Goal: Task Accomplishment & Management: Complete application form

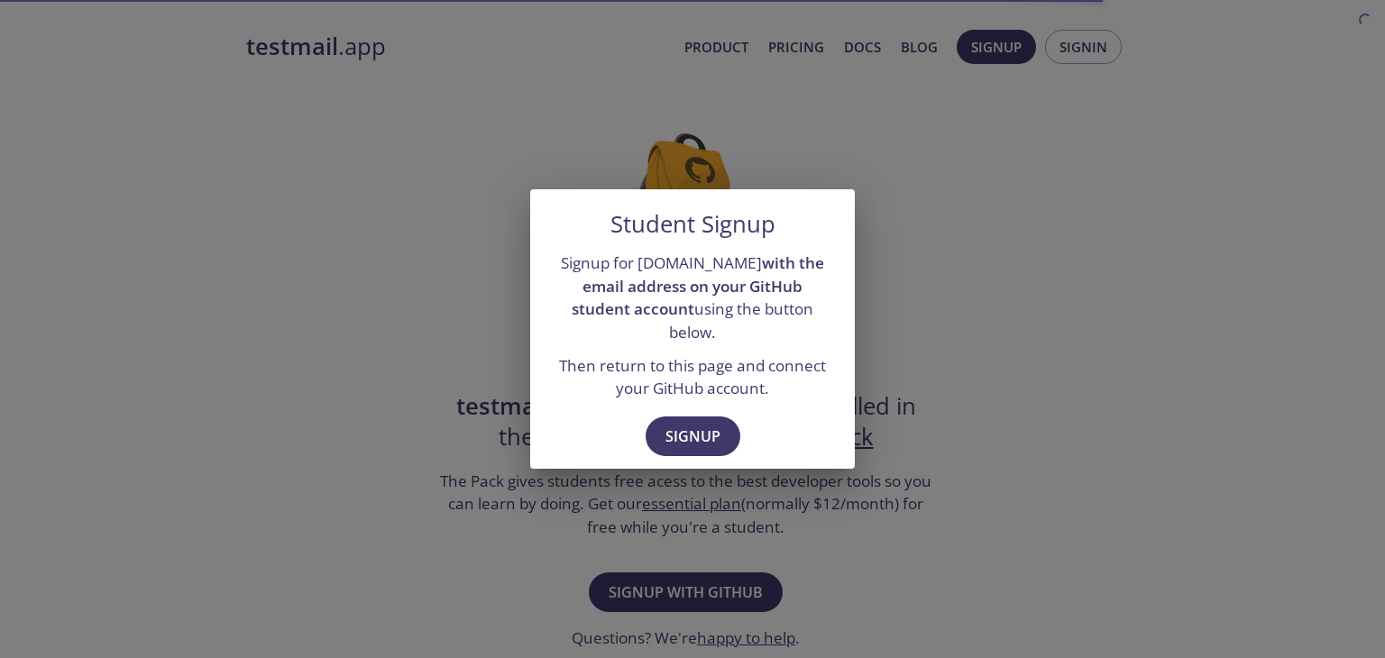
click at [999, 374] on div "Student Signup Signup for testmail.app with the email address on your GitHub st…" at bounding box center [692, 329] width 1385 height 658
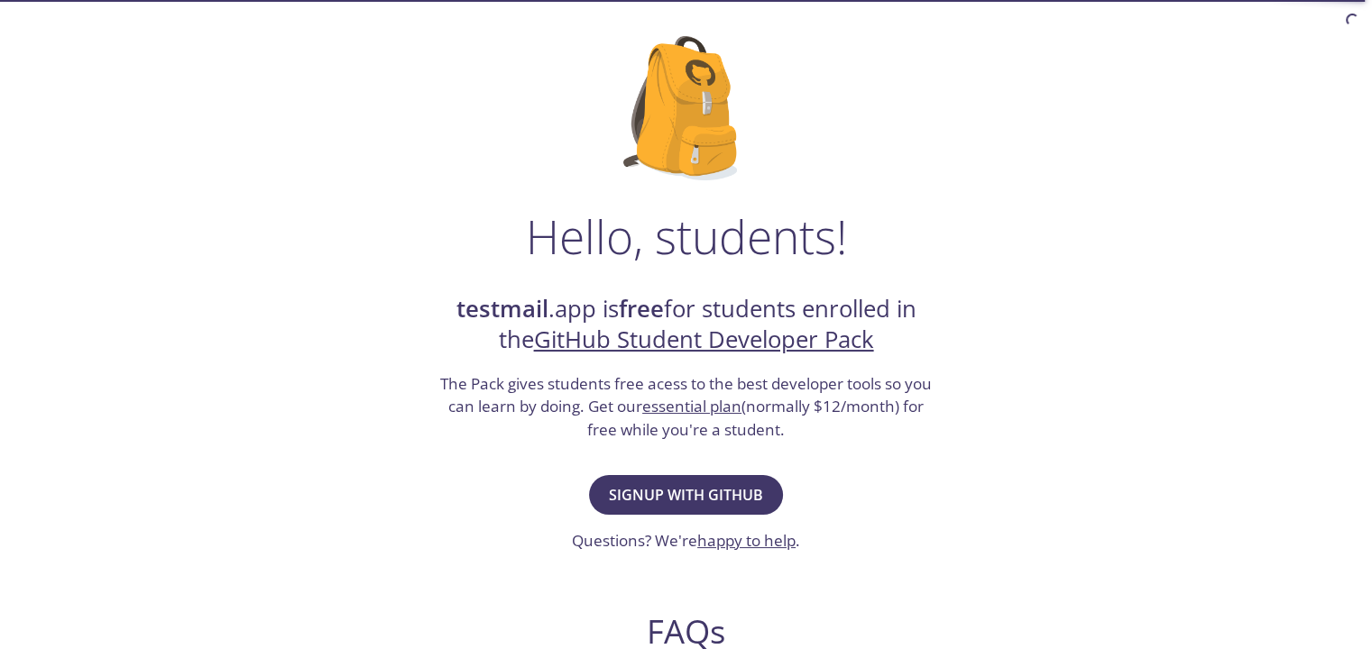
scroll to position [126, 0]
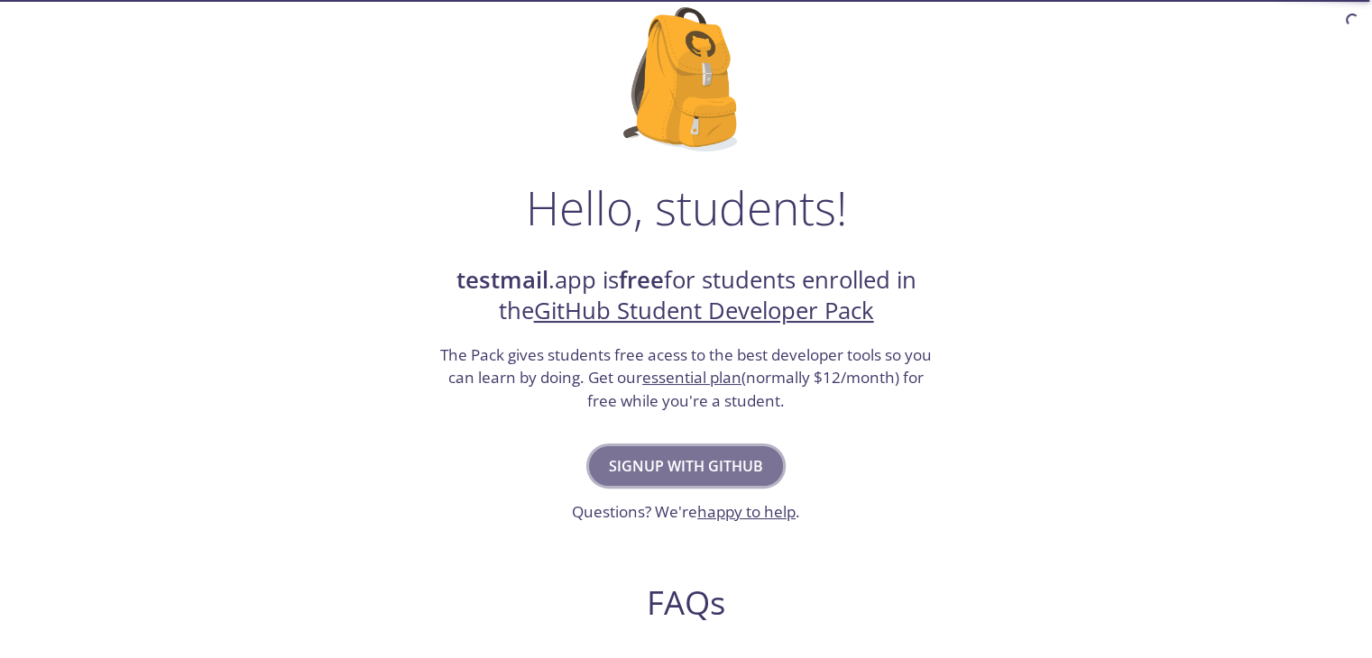
click at [647, 466] on span "Signup with GitHub" at bounding box center [686, 466] width 154 height 25
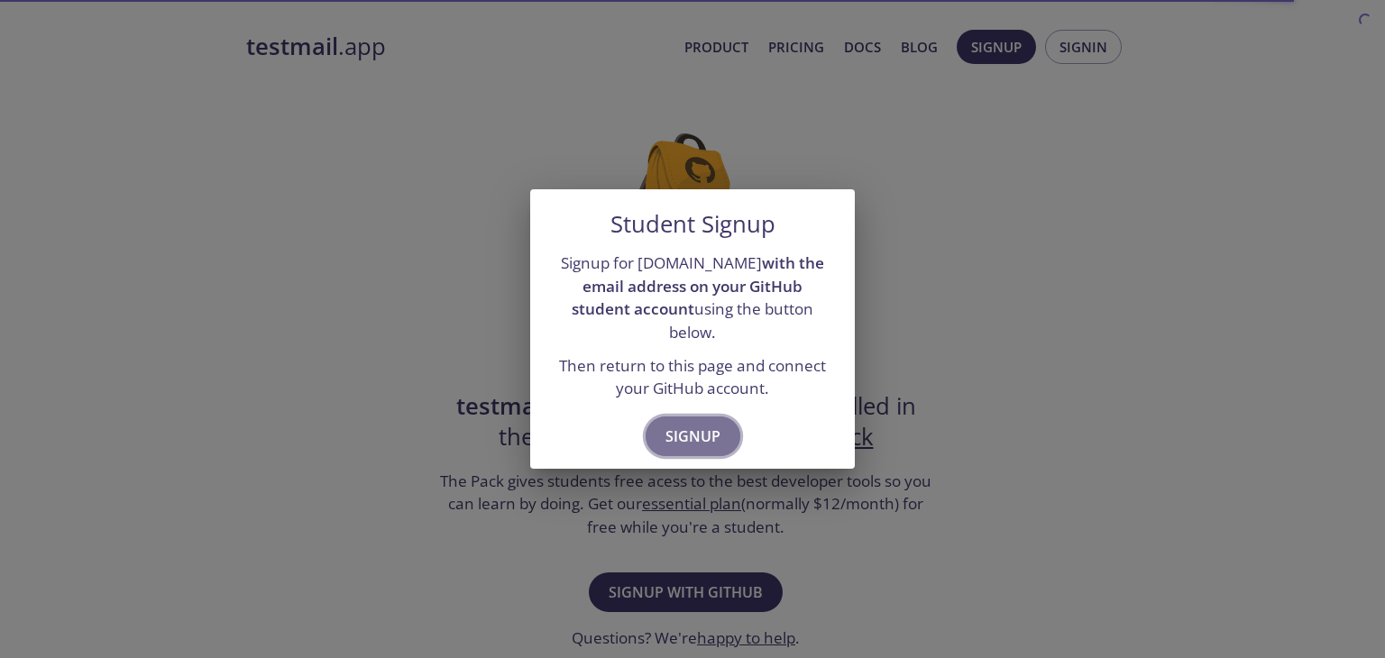
click at [695, 424] on span "Signup" at bounding box center [693, 436] width 55 height 25
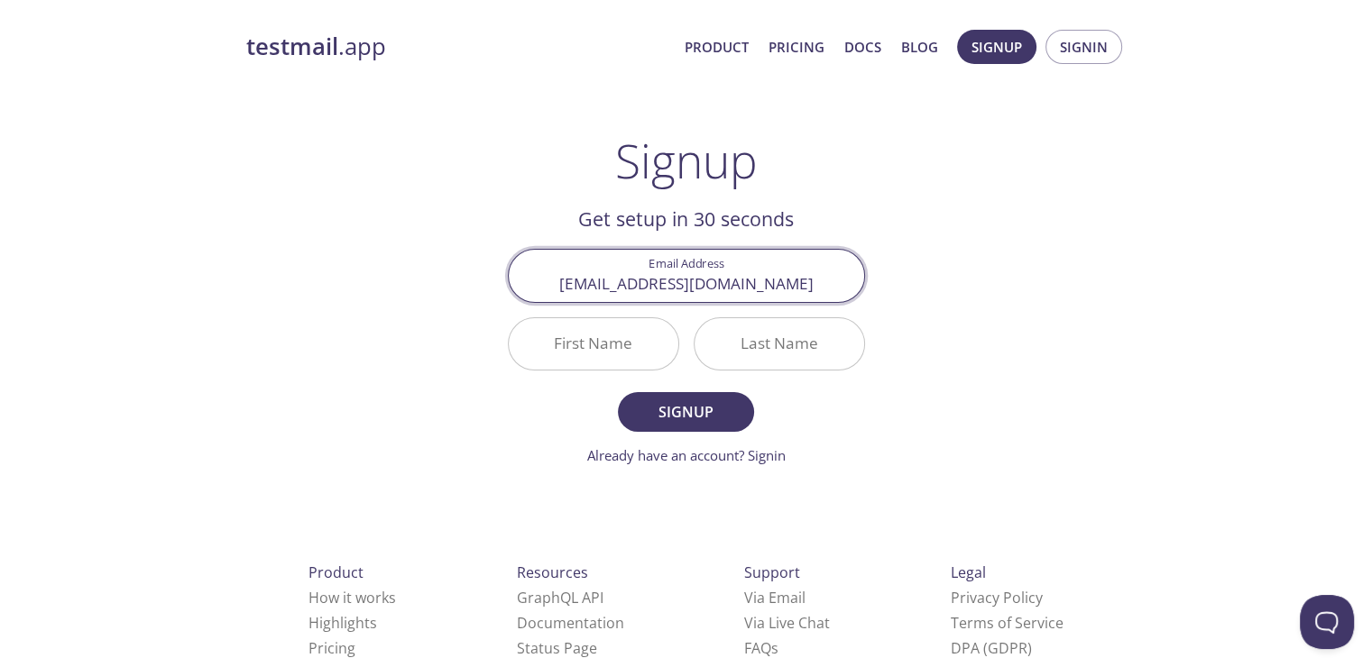
type input "saileshkumar2061@gmail.com"
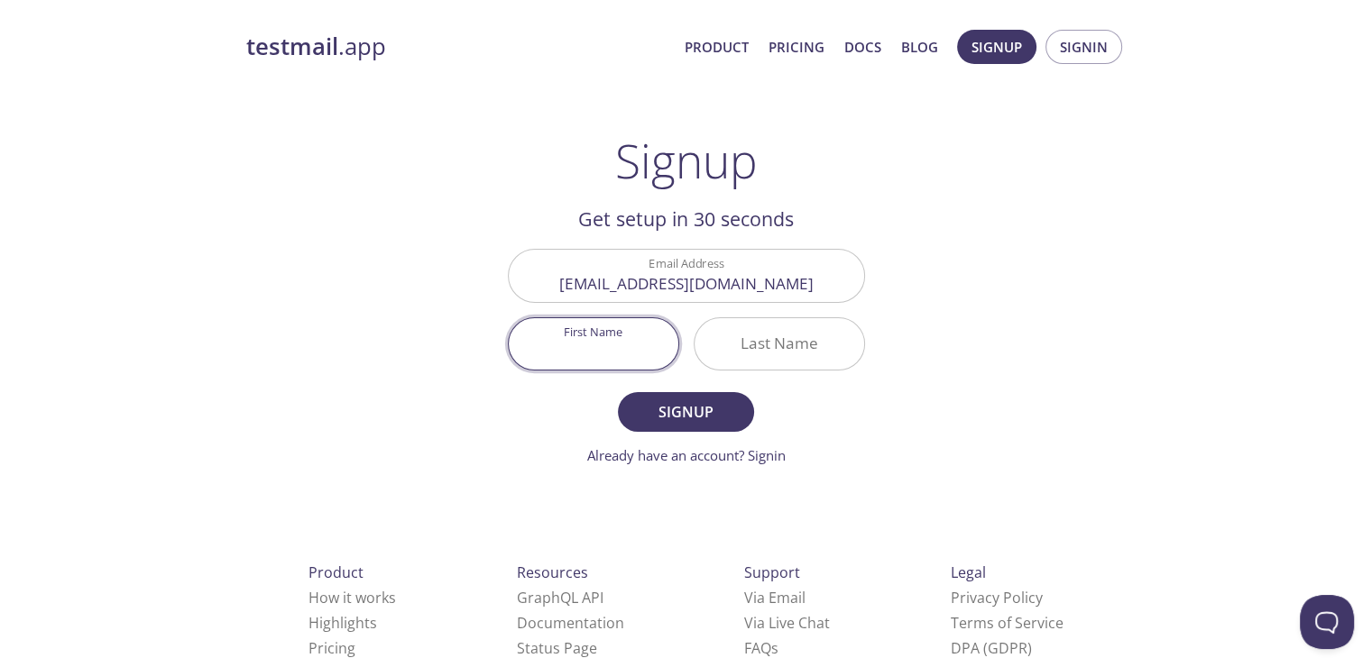
click at [627, 344] on input "First Name" at bounding box center [594, 343] width 170 height 51
type input "Sailesh"
click at [751, 344] on input "Last Name" at bounding box center [779, 343] width 170 height 51
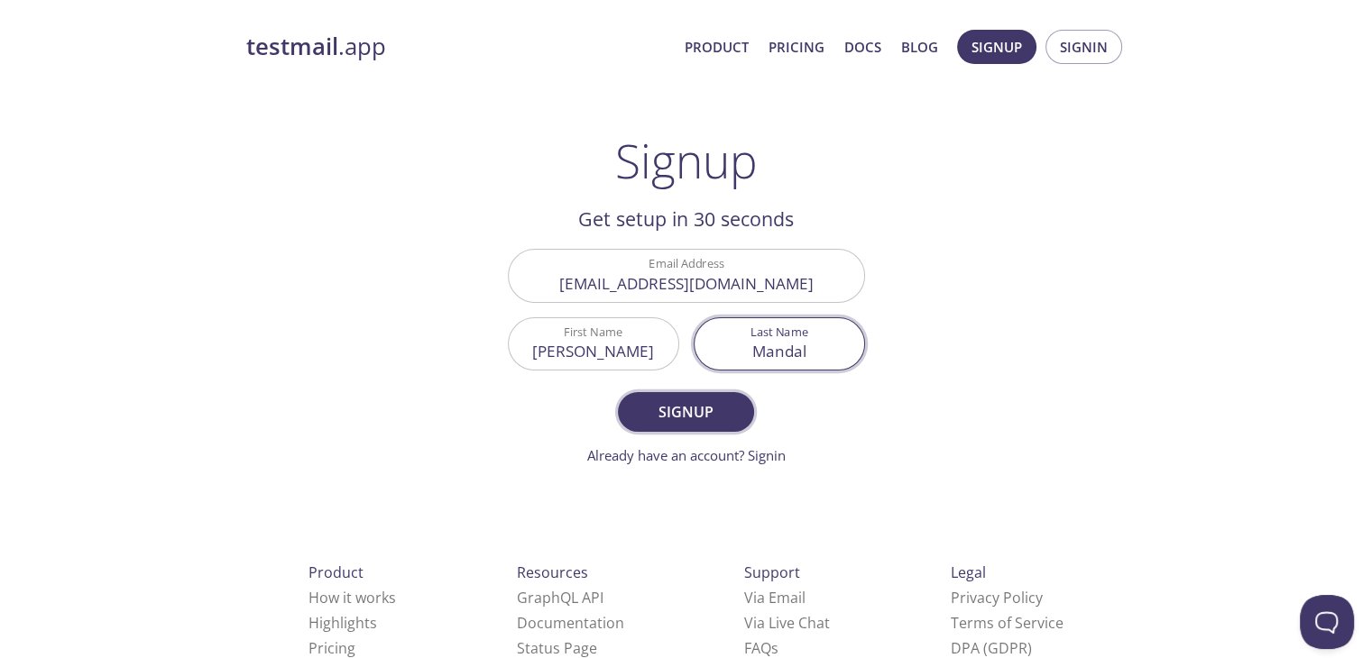
type input "Mandal"
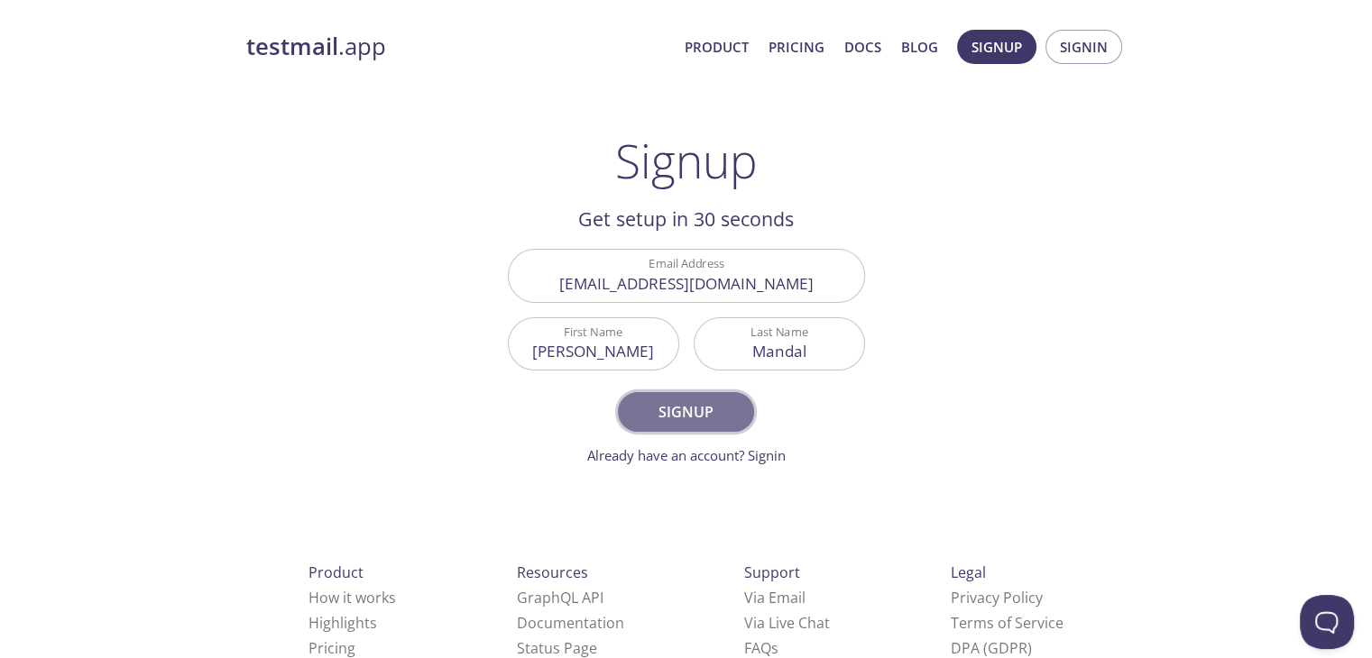
click at [732, 412] on span "Signup" at bounding box center [686, 411] width 96 height 25
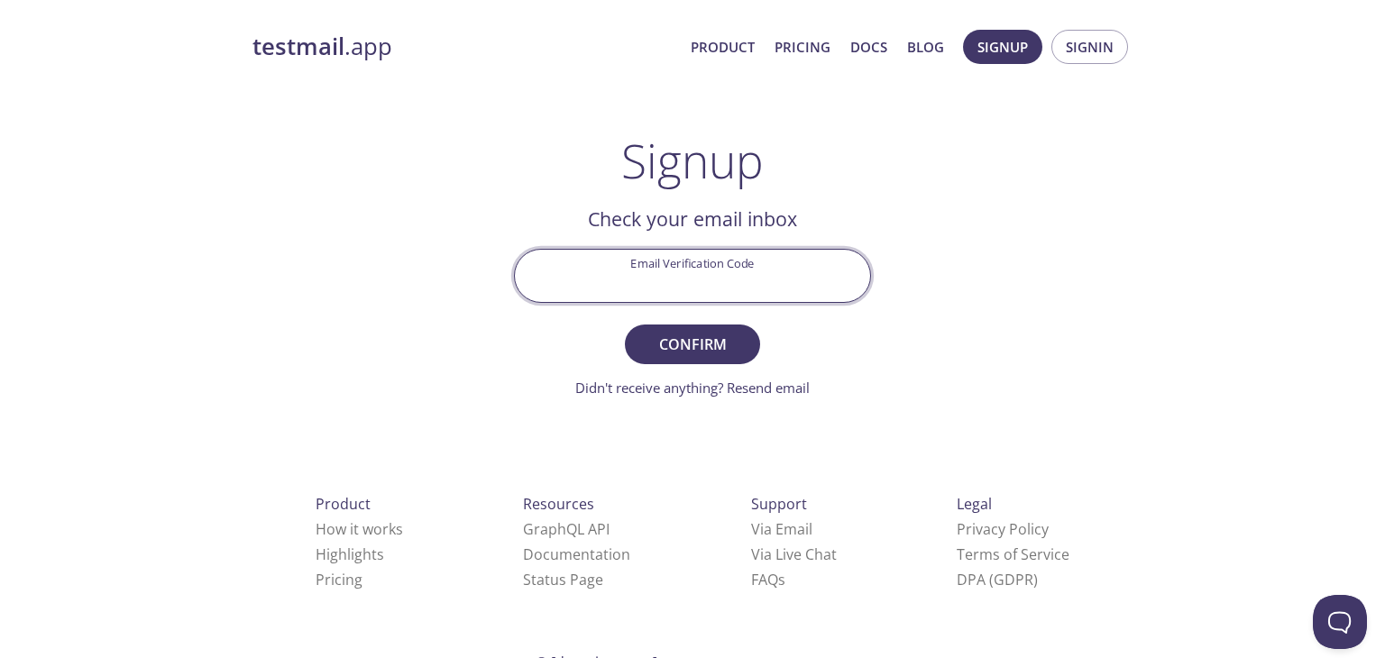
click at [773, 270] on input "Email Verification Code" at bounding box center [692, 275] width 355 height 51
type input "C7A8R9D"
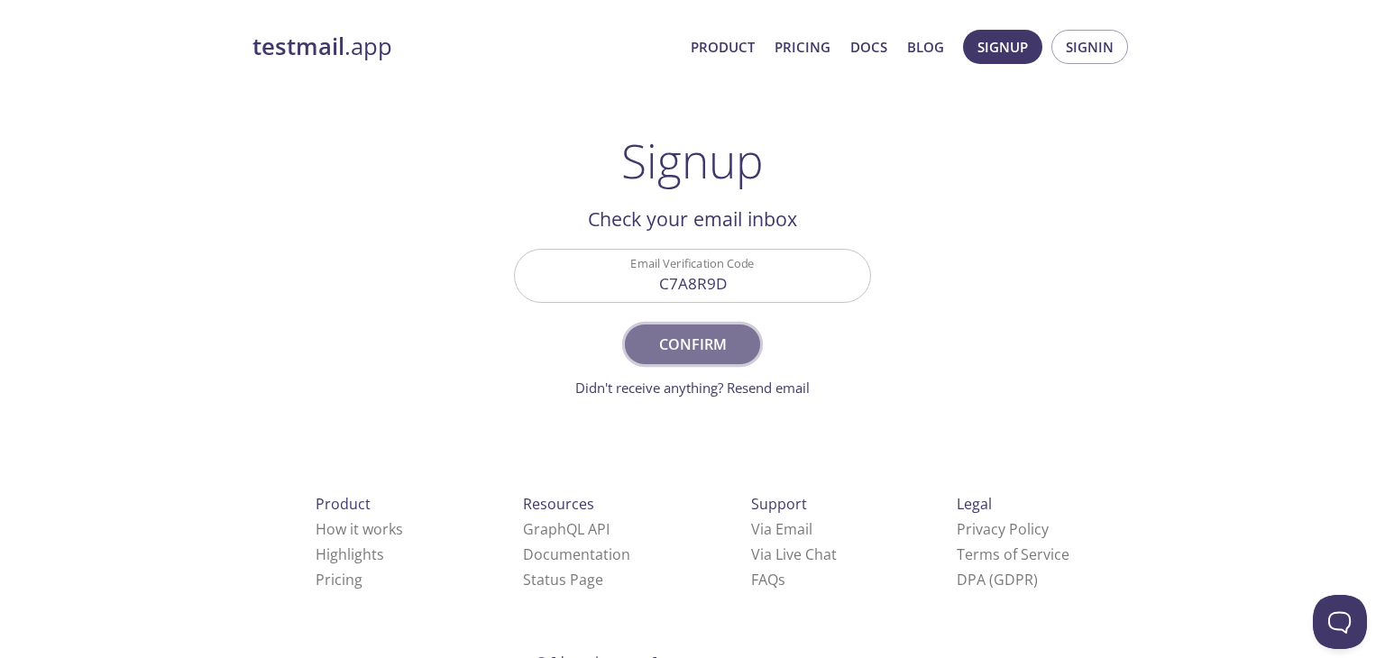
click at [712, 333] on span "Confirm" at bounding box center [693, 344] width 96 height 25
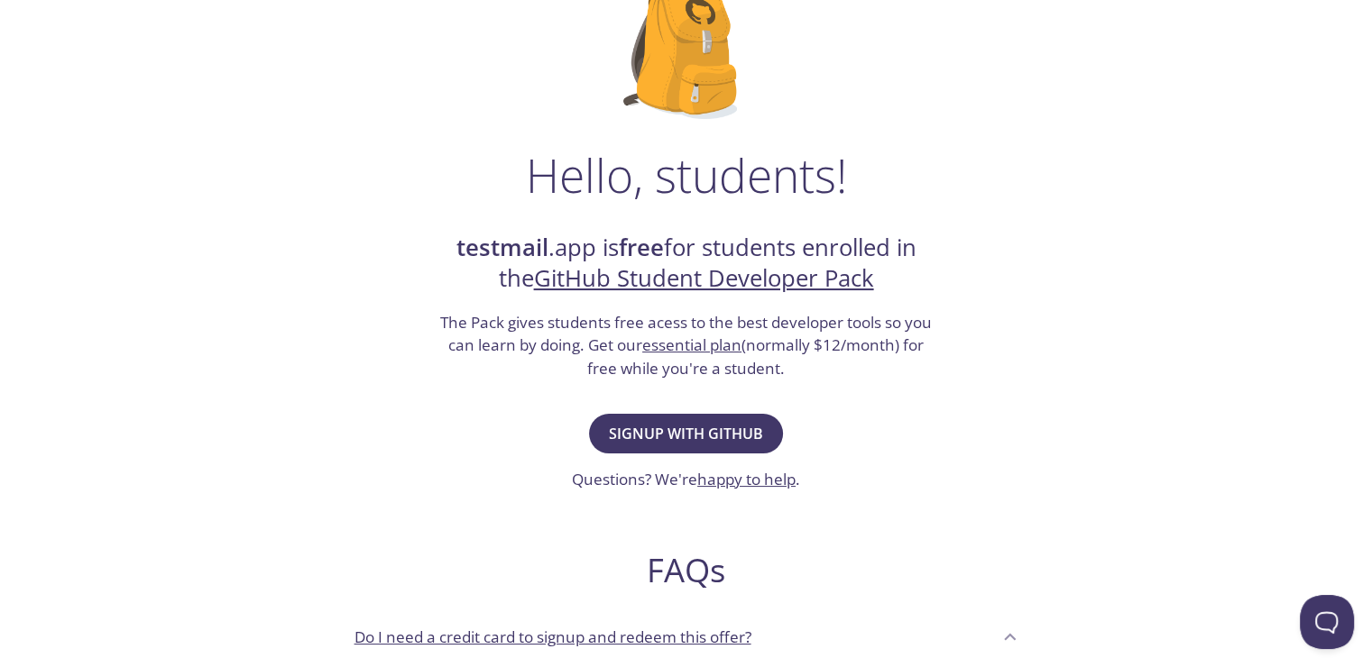
scroll to position [161, 0]
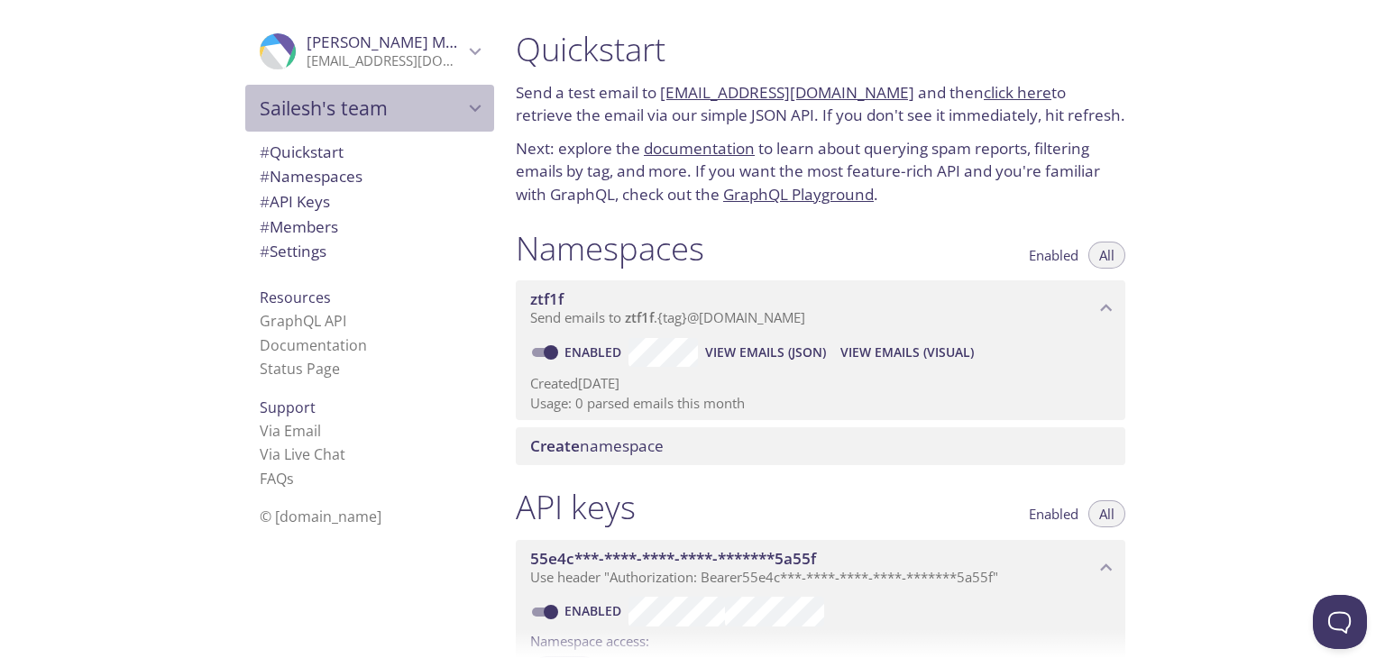
click at [413, 94] on div "Sailesh's team" at bounding box center [369, 108] width 249 height 47
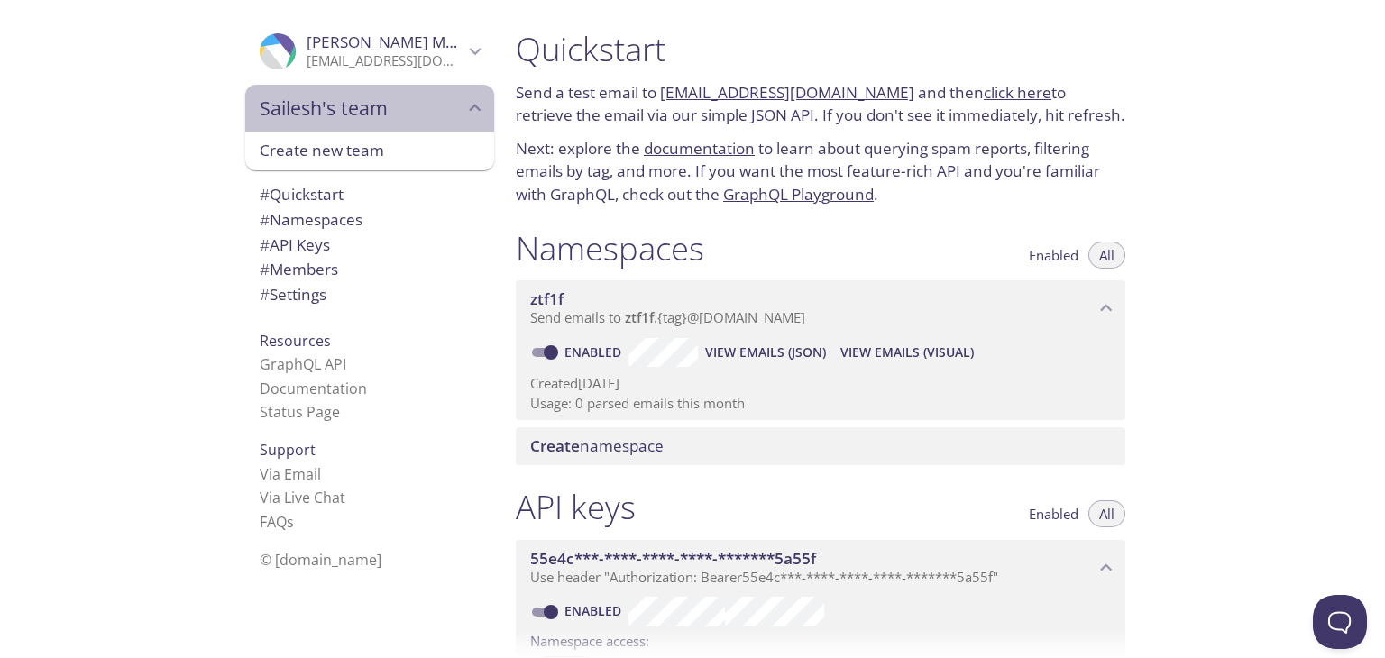
click at [416, 103] on span "Sailesh's team" at bounding box center [362, 108] width 204 height 25
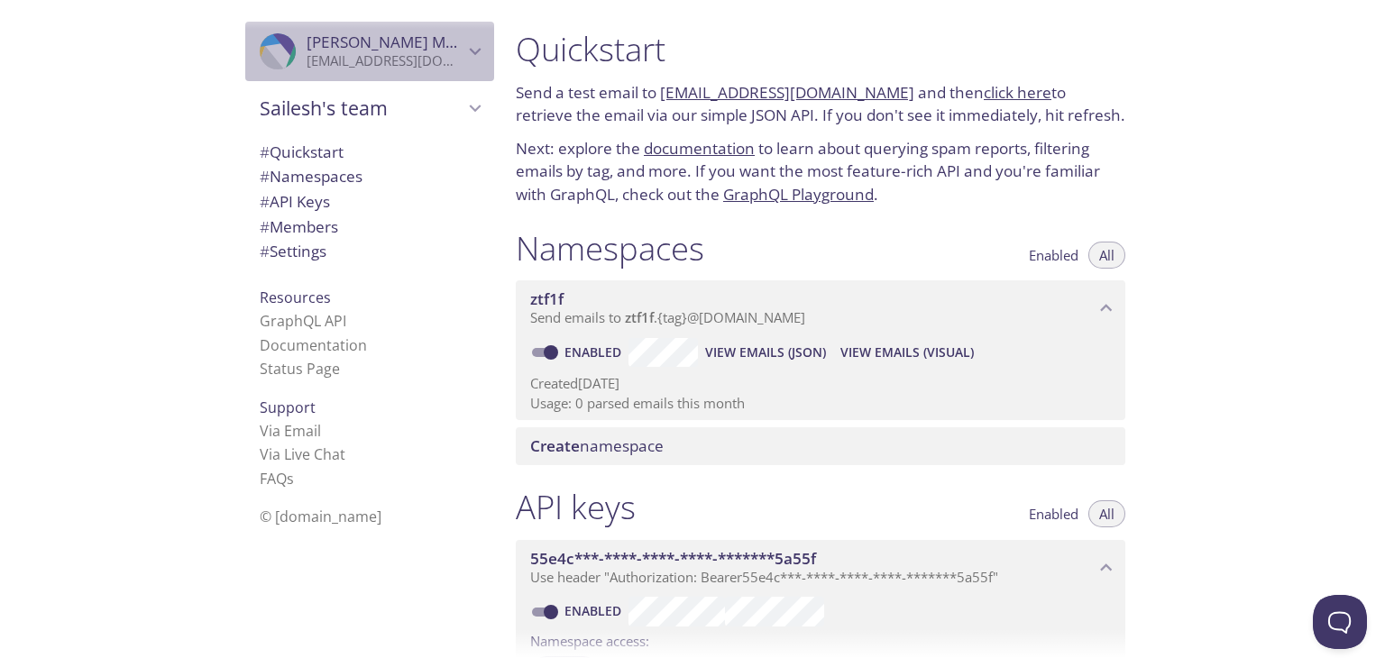
click at [250, 43] on icon "Sailesh Mandal" at bounding box center [273, 38] width 46 height 19
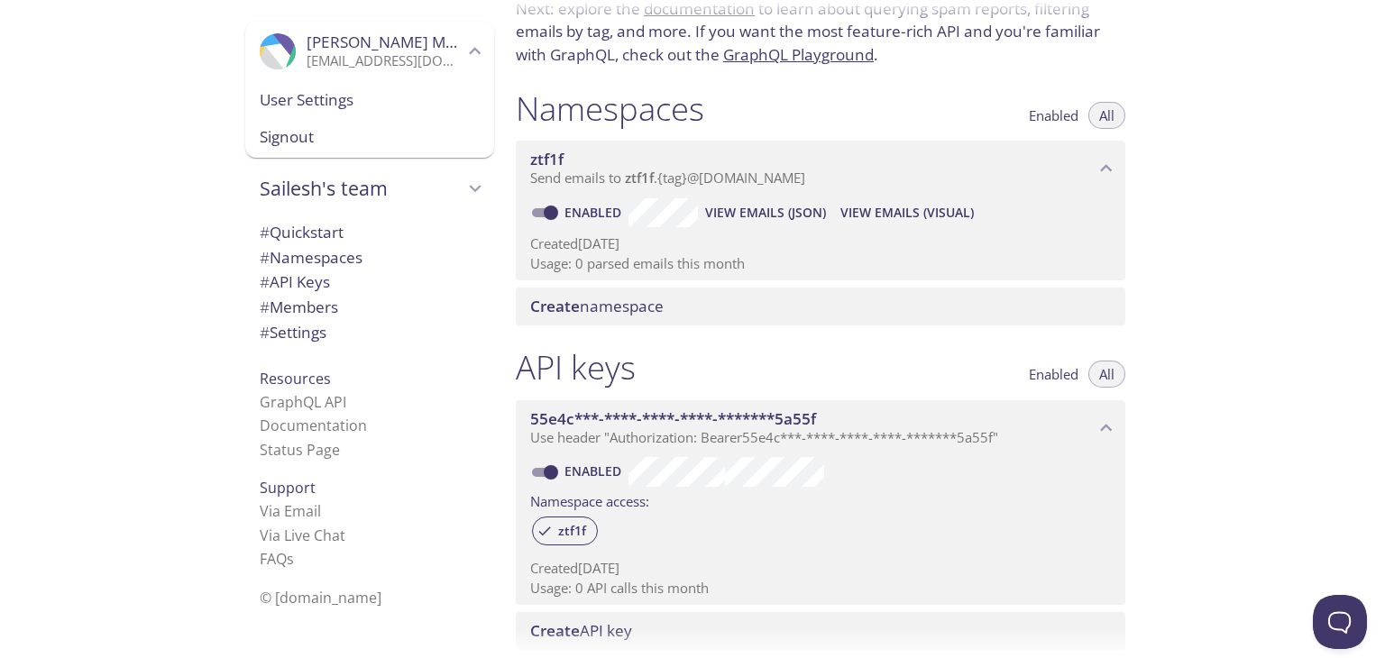
scroll to position [143, 0]
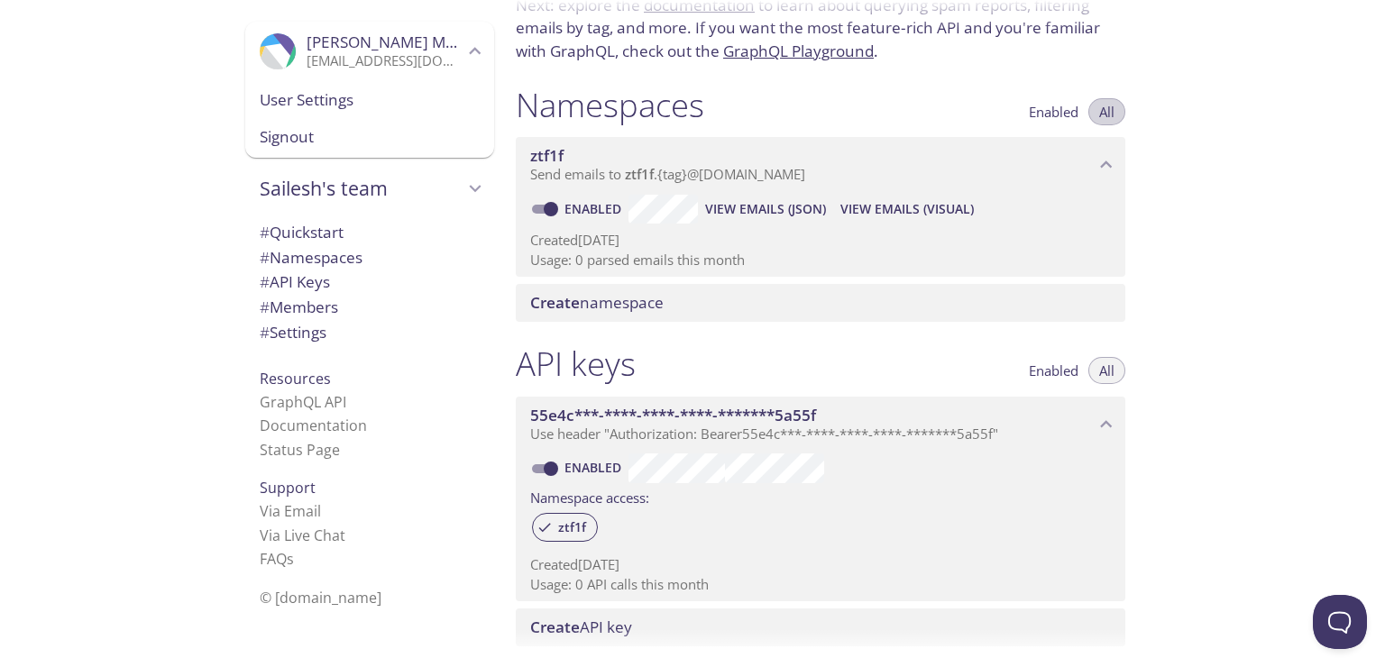
click at [1110, 112] on span "All" at bounding box center [1106, 112] width 15 height 0
click at [1045, 112] on span "Enabled" at bounding box center [1054, 112] width 50 height 0
click at [1109, 112] on span "All" at bounding box center [1106, 112] width 15 height 0
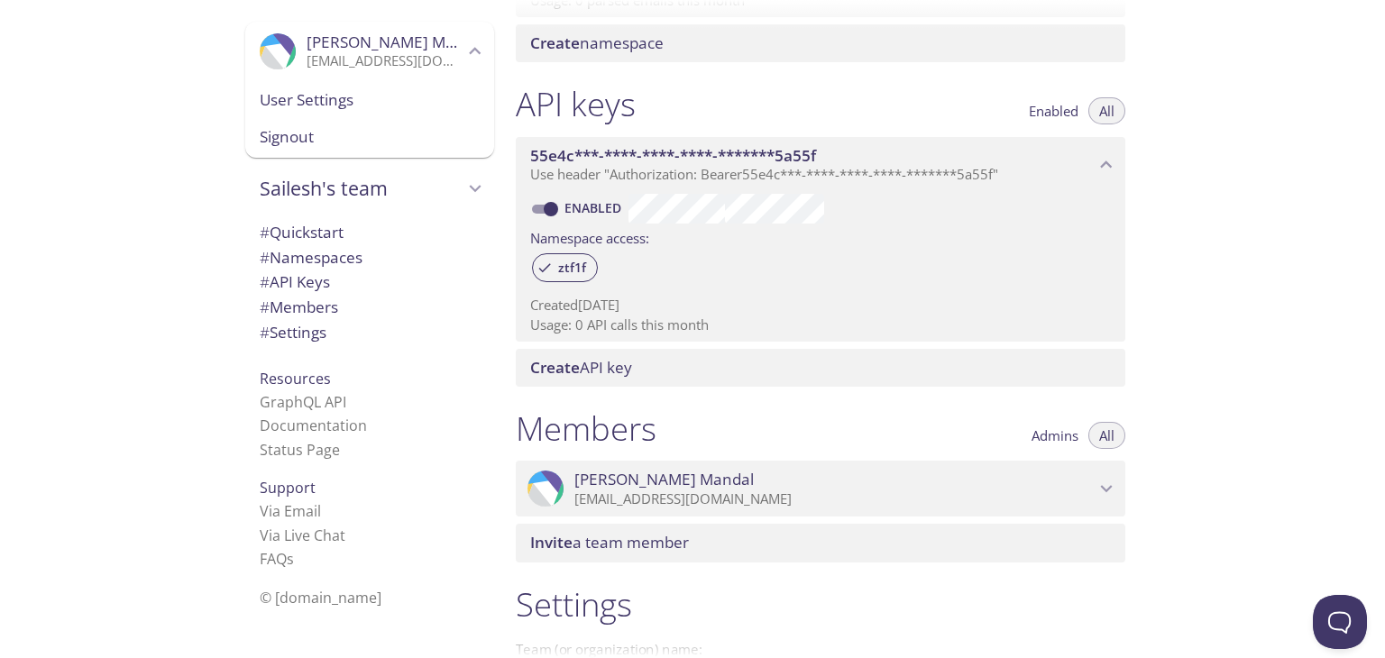
scroll to position [410, 0]
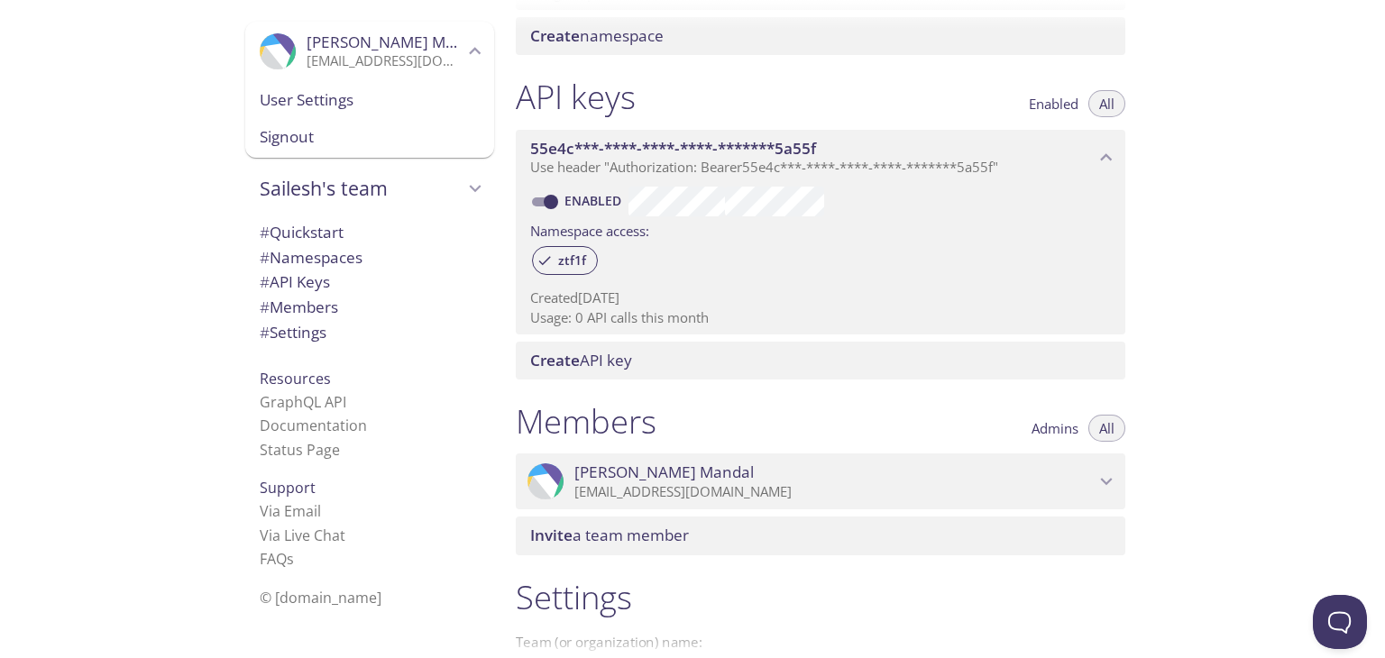
click at [1024, 373] on div "Create API key" at bounding box center [821, 361] width 610 height 38
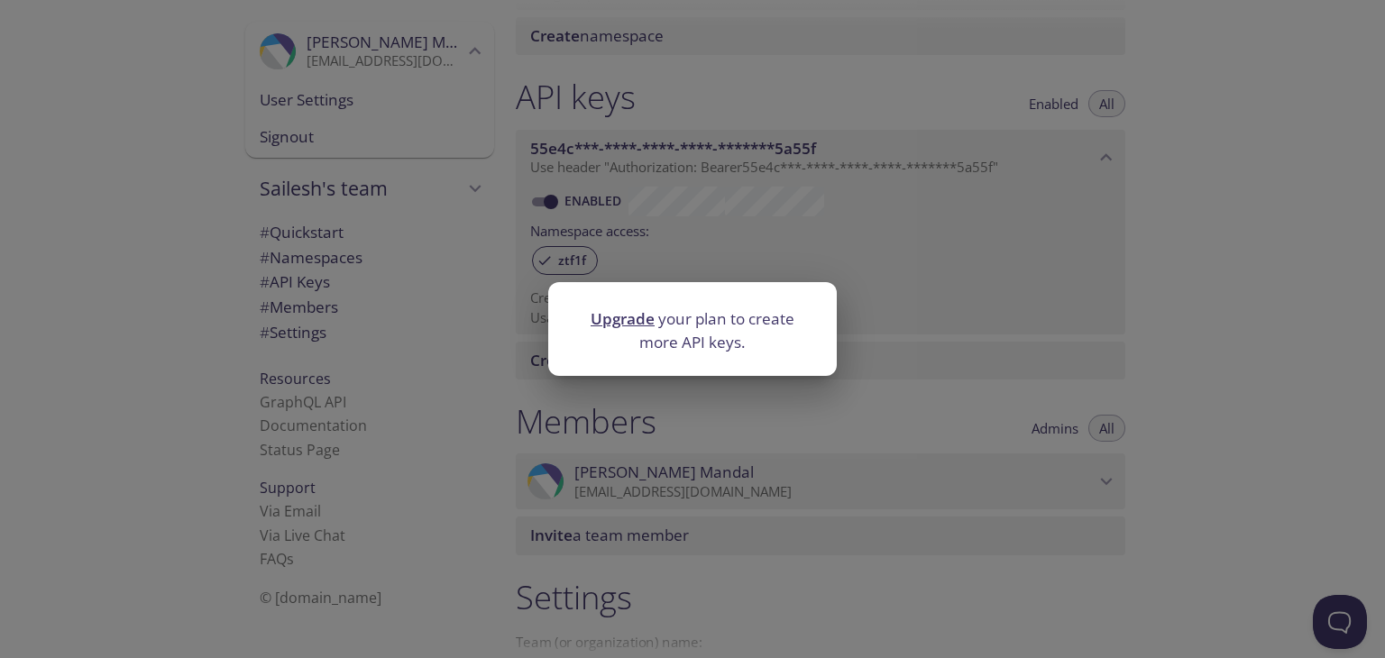
click at [969, 337] on div "Upgrade your plan to create more API keys." at bounding box center [692, 329] width 1385 height 658
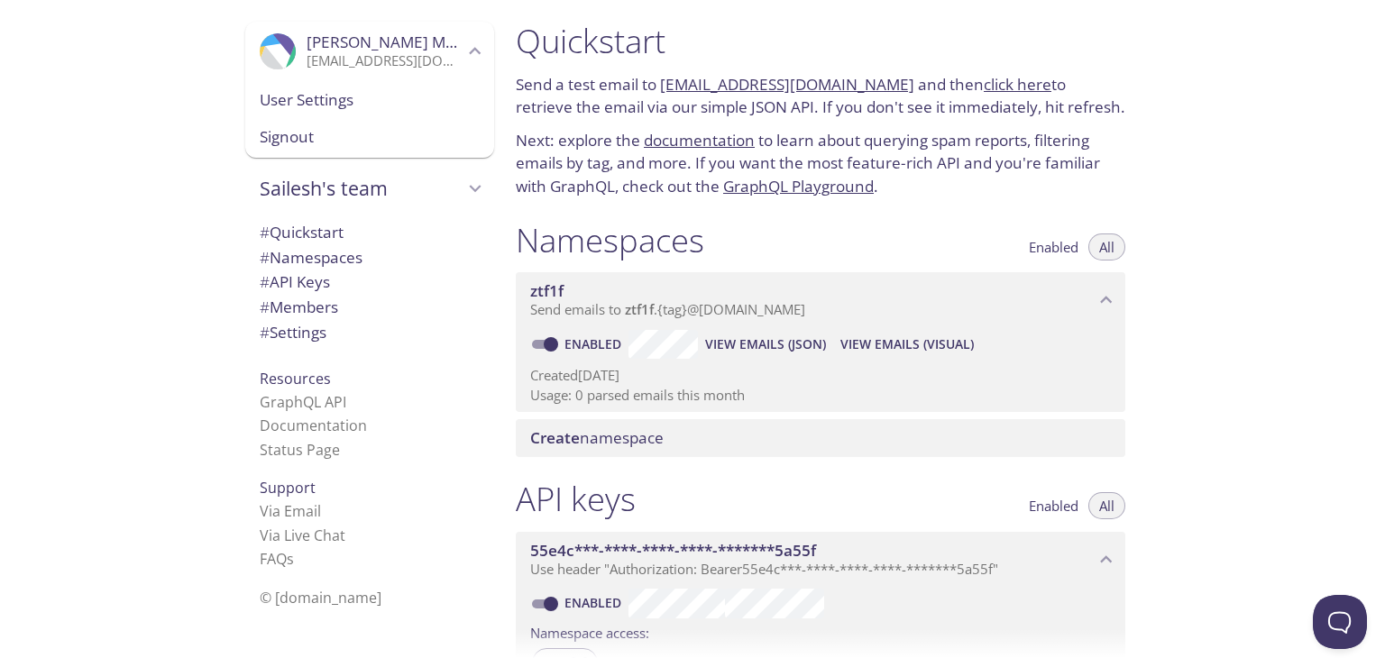
scroll to position [0, 0]
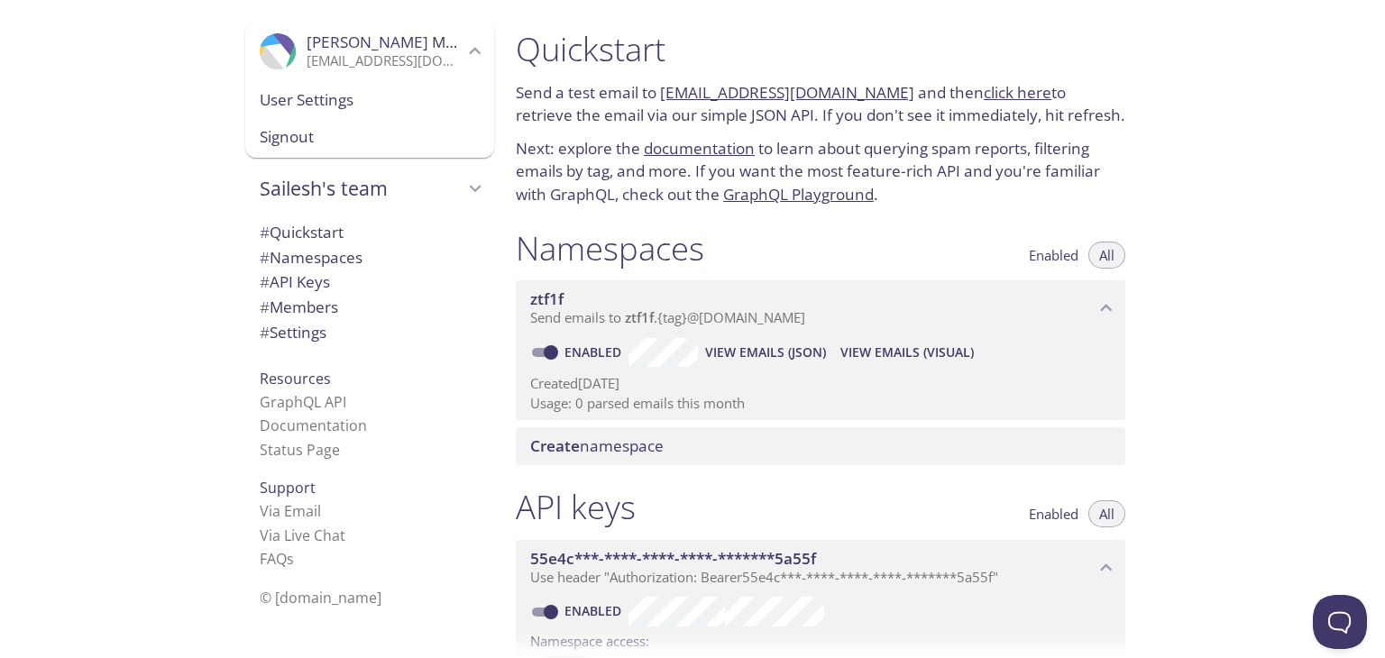
click at [685, 152] on link "documentation" at bounding box center [699, 148] width 111 height 21
